Goal: Obtain resource: Download file/media

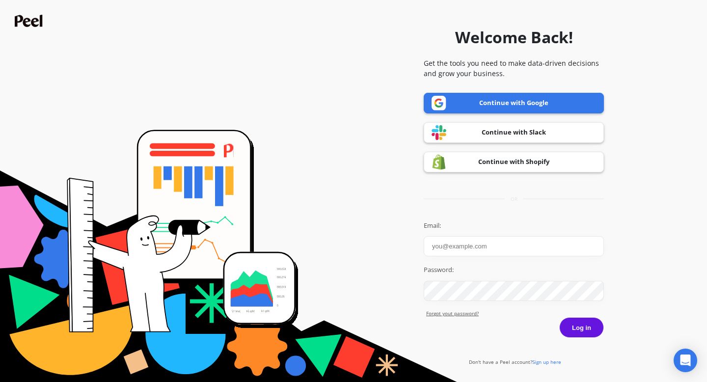
type input "pierre@goessor.com"
click at [534, 105] on link "Continue with Google" at bounding box center [514, 103] width 180 height 21
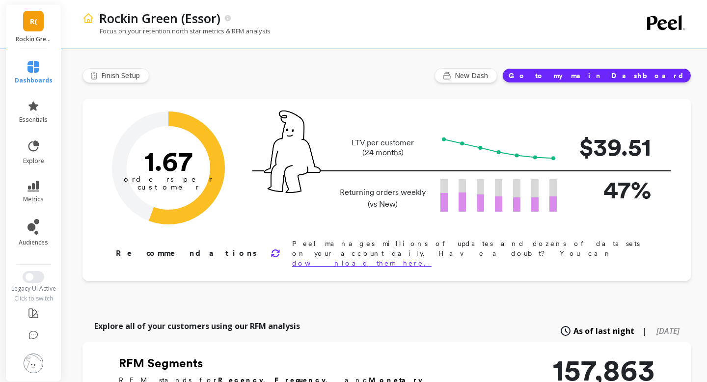
click at [34, 30] on link "R(" at bounding box center [33, 21] width 21 height 21
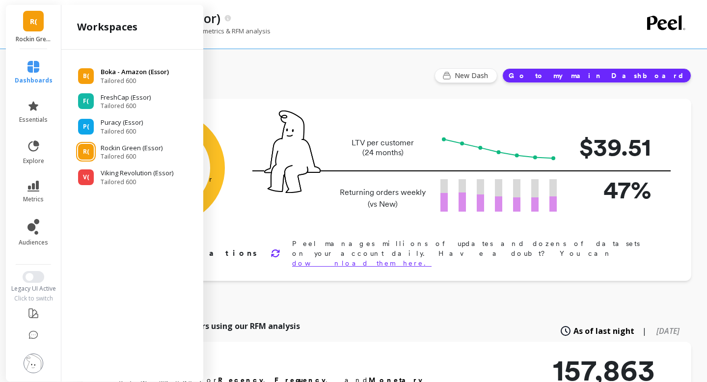
click at [130, 77] on span "Tailored 600" at bounding box center [135, 81] width 68 height 8
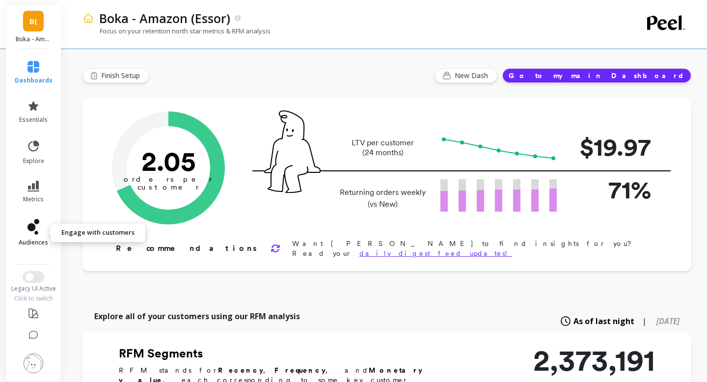
click at [35, 239] on span "audiences" at bounding box center [33, 243] width 29 height 8
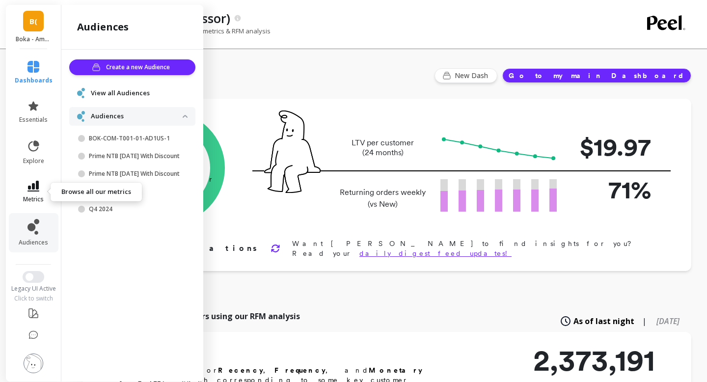
click at [35, 199] on span "metrics" at bounding box center [33, 199] width 21 height 8
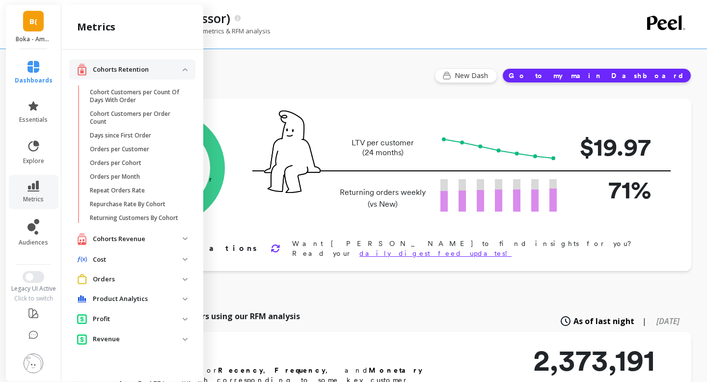
click at [134, 240] on p "Cohorts Revenue" at bounding box center [138, 239] width 90 height 10
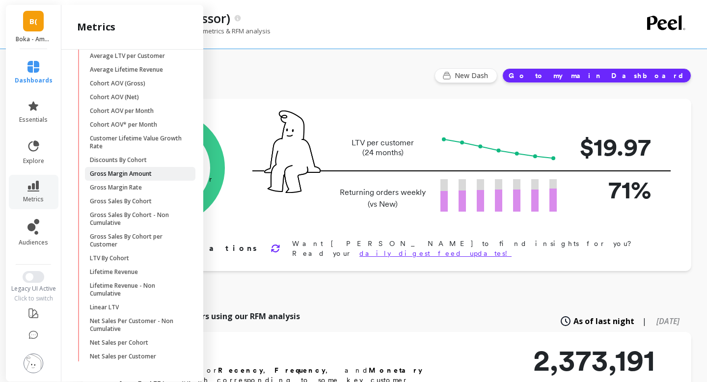
scroll to position [160, 0]
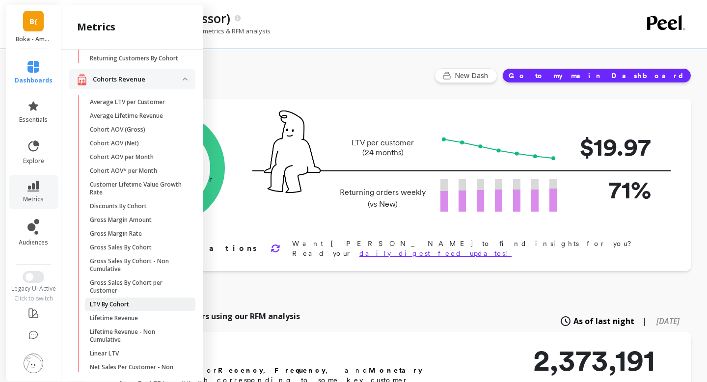
click at [127, 303] on p "LTV By Cohort" at bounding box center [109, 305] width 39 height 8
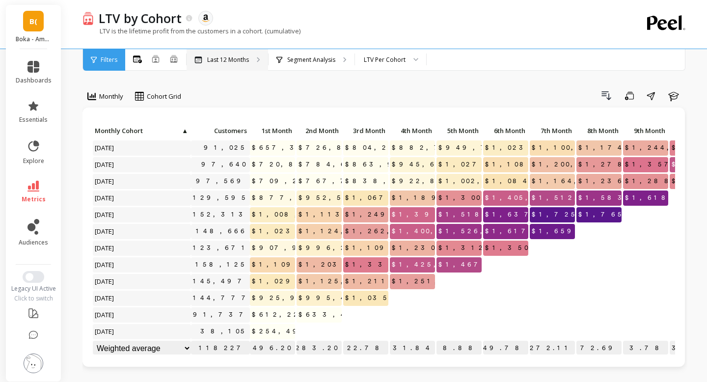
click at [241, 62] on p "Last 12 Months" at bounding box center [228, 60] width 42 height 8
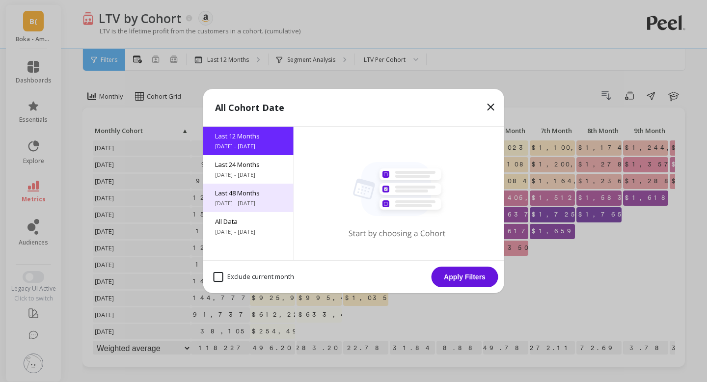
click at [248, 196] on span "Last 48 Months" at bounding box center [248, 193] width 67 height 9
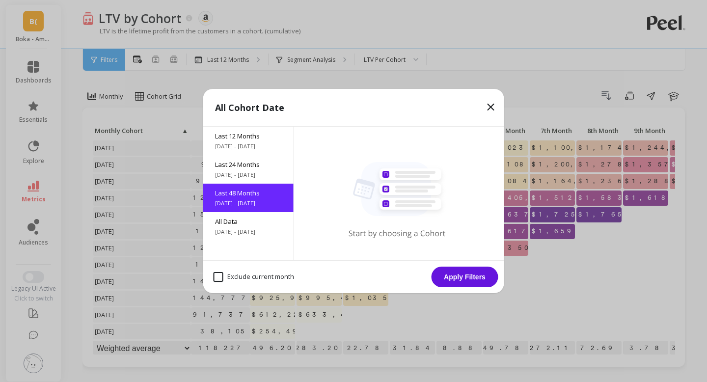
click at [463, 278] on button "Apply Filters" at bounding box center [465, 277] width 67 height 21
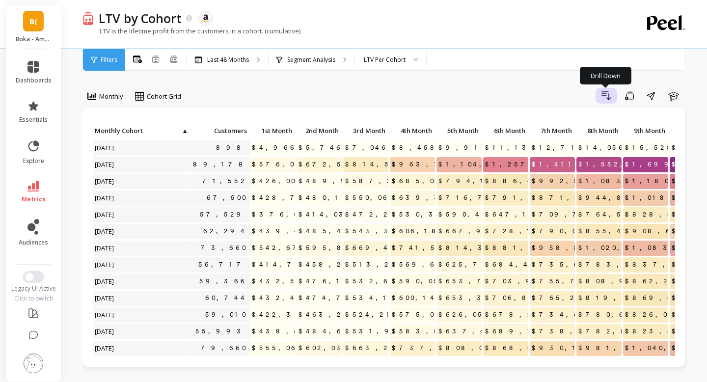
click at [601, 95] on icon "button" at bounding box center [607, 96] width 12 height 12
click at [628, 99] on icon "button" at bounding box center [629, 95] width 9 height 9
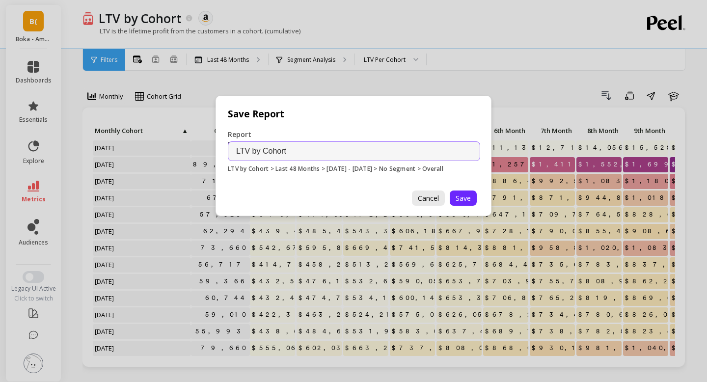
click at [425, 197] on span "Cancel" at bounding box center [428, 198] width 21 height 9
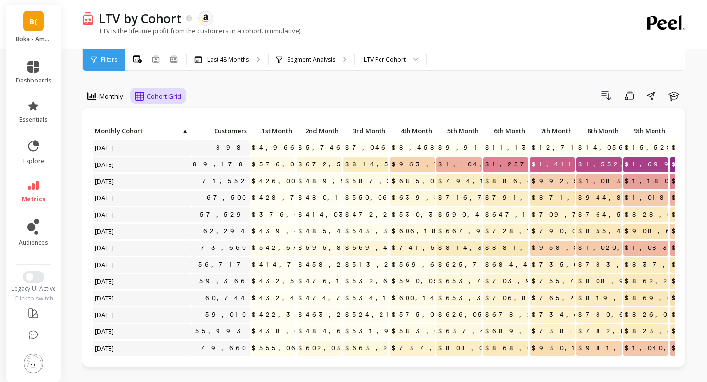
click at [161, 94] on span "Cohort Grid" at bounding box center [164, 96] width 34 height 9
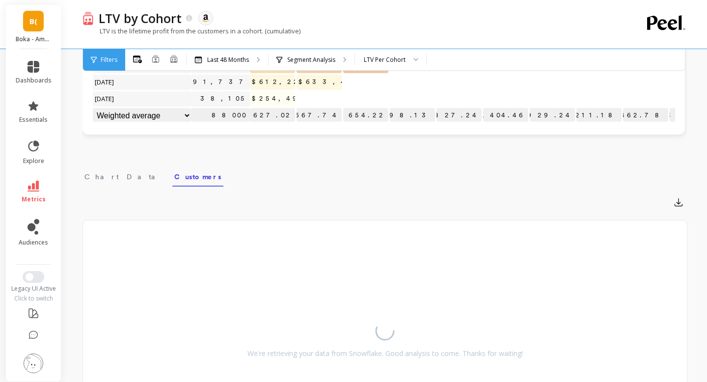
scroll to position [259, 0]
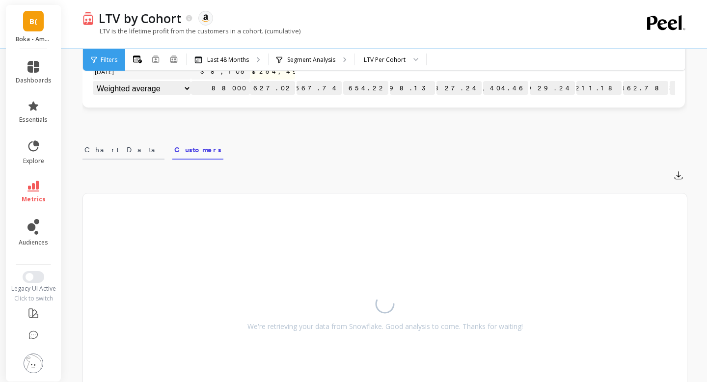
click at [98, 152] on span "Chart Data" at bounding box center [123, 150] width 78 height 10
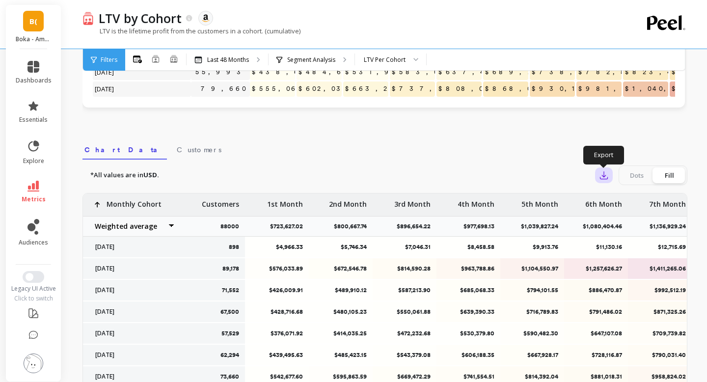
click at [607, 174] on icon "button" at bounding box center [604, 175] width 10 height 10
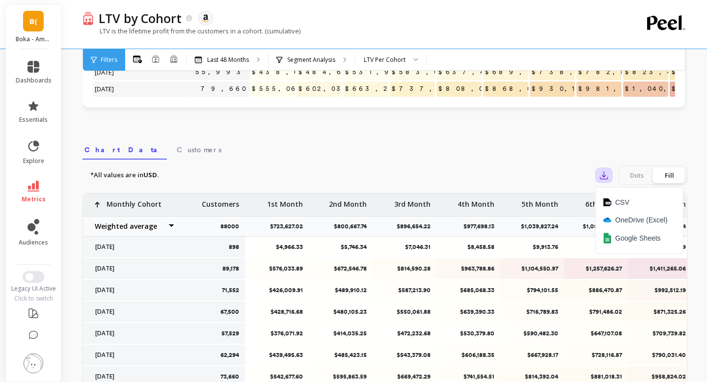
scroll to position [381, 0]
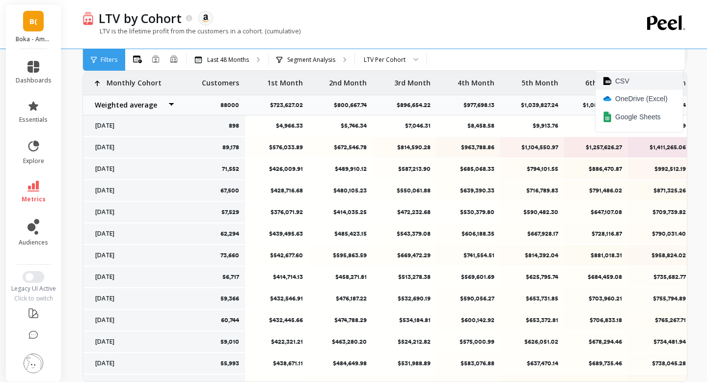
click at [620, 81] on span "CSV" at bounding box center [622, 81] width 14 height 10
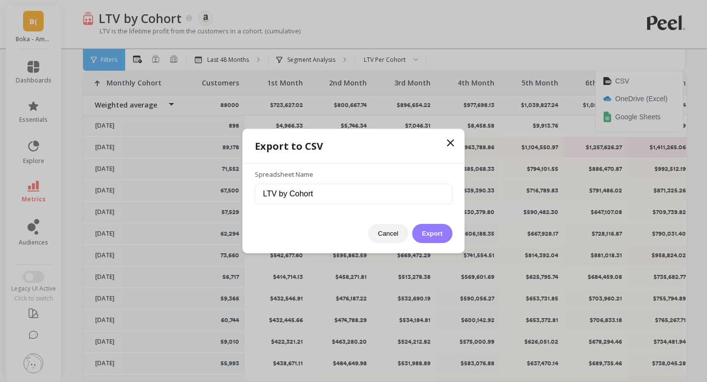
click at [439, 233] on button "Export" at bounding box center [432, 233] width 40 height 19
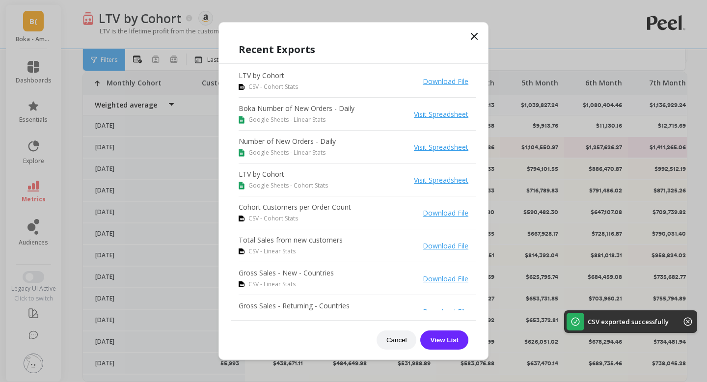
click at [475, 33] on icon at bounding box center [475, 36] width 12 height 12
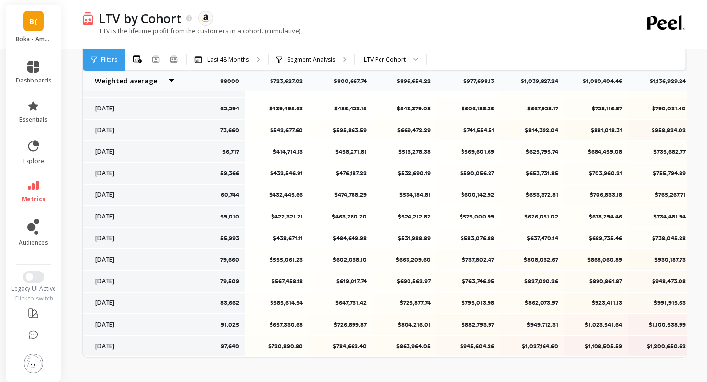
scroll to position [0, 0]
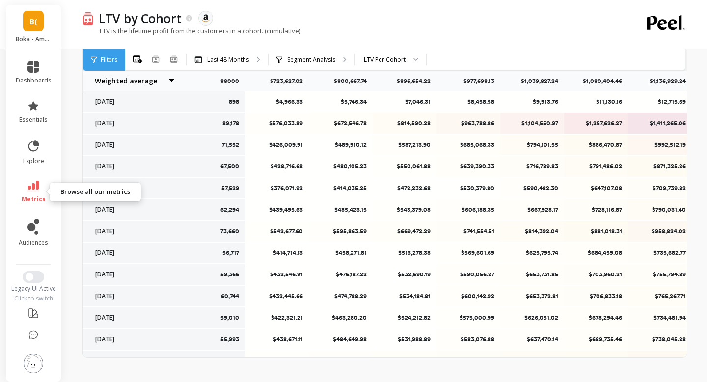
click at [43, 191] on link "metrics" at bounding box center [34, 192] width 36 height 23
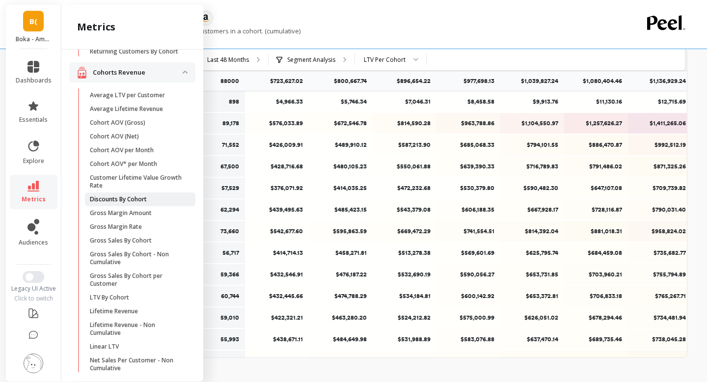
scroll to position [168, 0]
click at [129, 325] on p "Lifetime Revenue - Non Cumulative" at bounding box center [137, 328] width 94 height 16
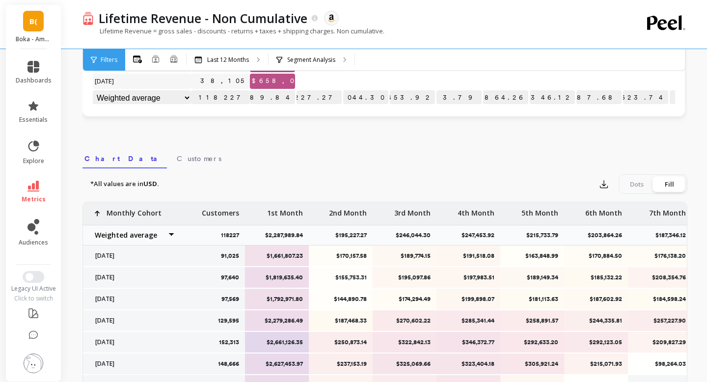
scroll to position [221, 0]
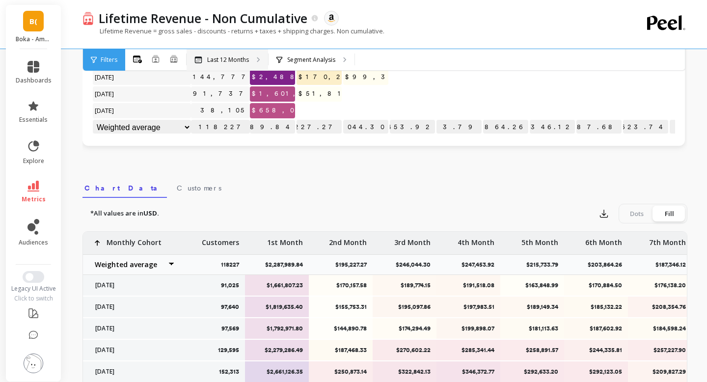
click at [207, 57] on p "Last 12 Months" at bounding box center [228, 60] width 42 height 8
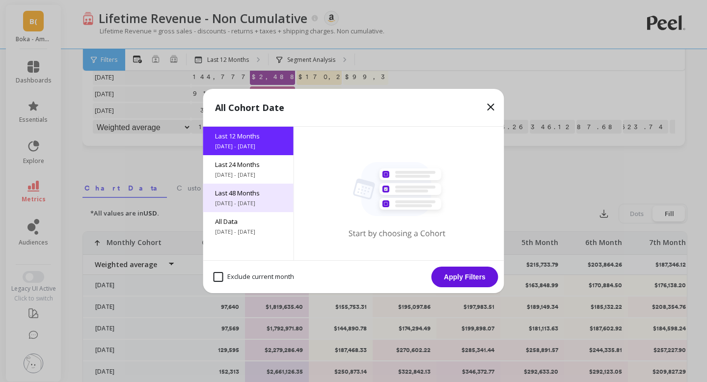
click at [271, 207] on div "Last 48 Months [DATE] - [DATE]" at bounding box center [248, 198] width 90 height 28
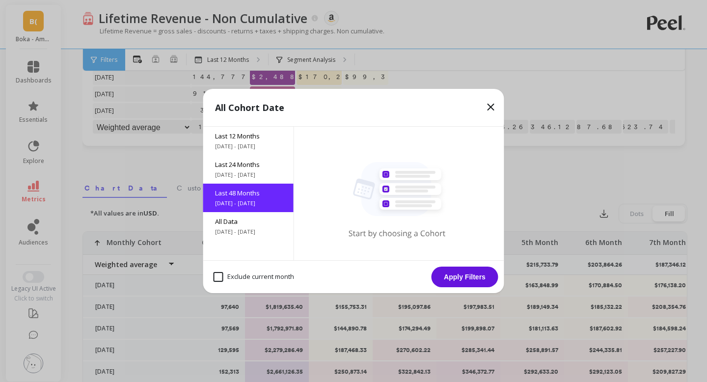
click at [446, 277] on button "Apply Filters" at bounding box center [465, 277] width 67 height 21
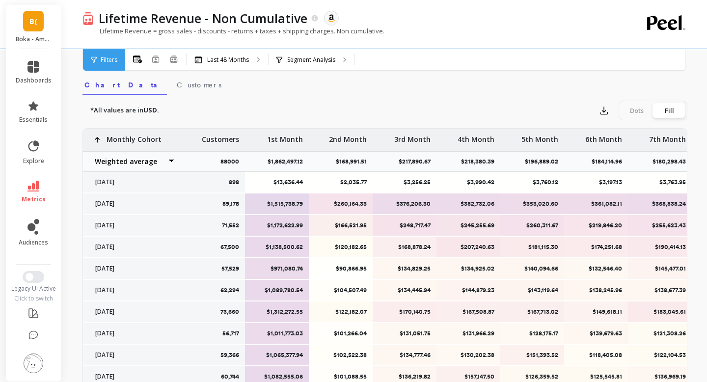
scroll to position [312, 0]
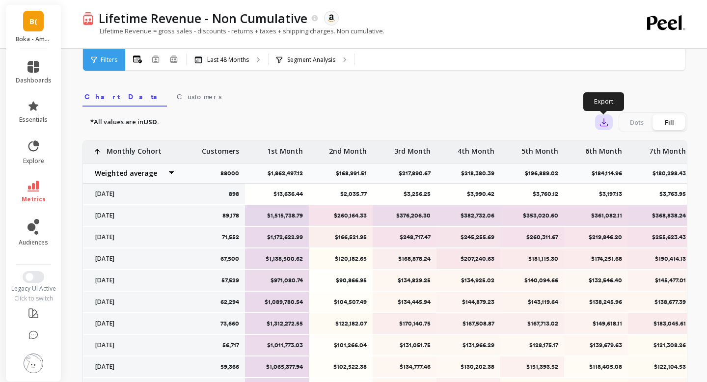
click at [600, 120] on icon "button" at bounding box center [604, 122] width 10 height 10
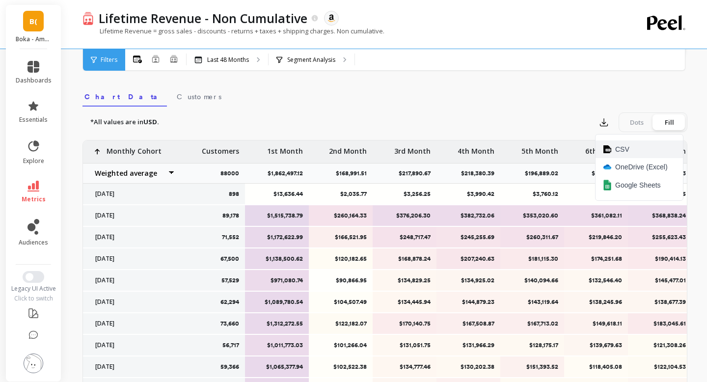
click at [608, 143] on button "CSV" at bounding box center [639, 149] width 87 height 18
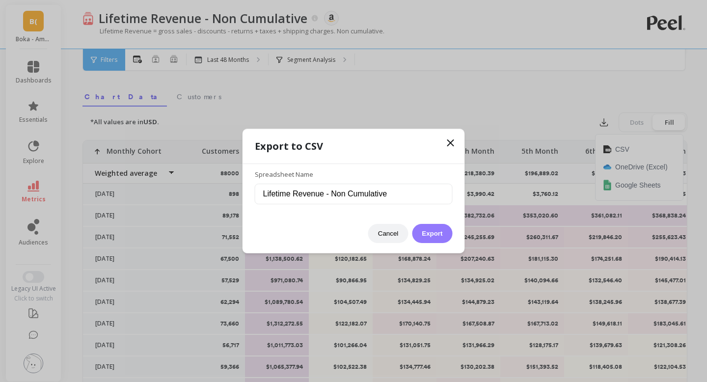
click at [430, 237] on button "Export" at bounding box center [432, 233] width 40 height 19
